Goal: Task Accomplishment & Management: Manage account settings

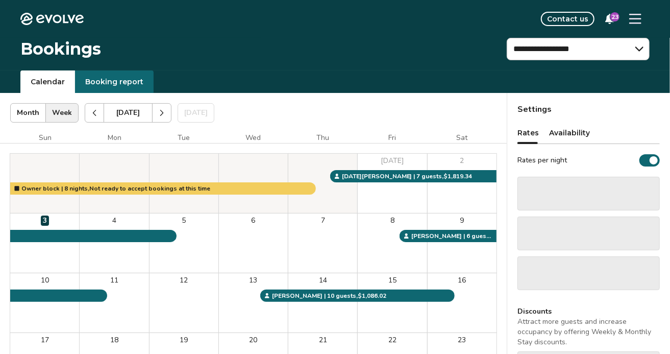
click at [562, 52] on select "**********" at bounding box center [578, 49] width 143 height 22
select select "**********"
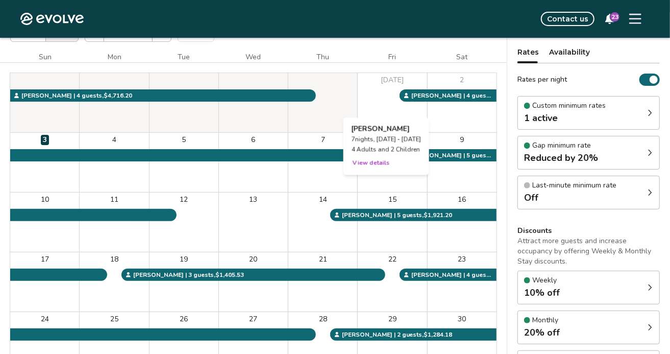
scroll to position [83, 0]
